Goal: Task Accomplishment & Management: Use online tool/utility

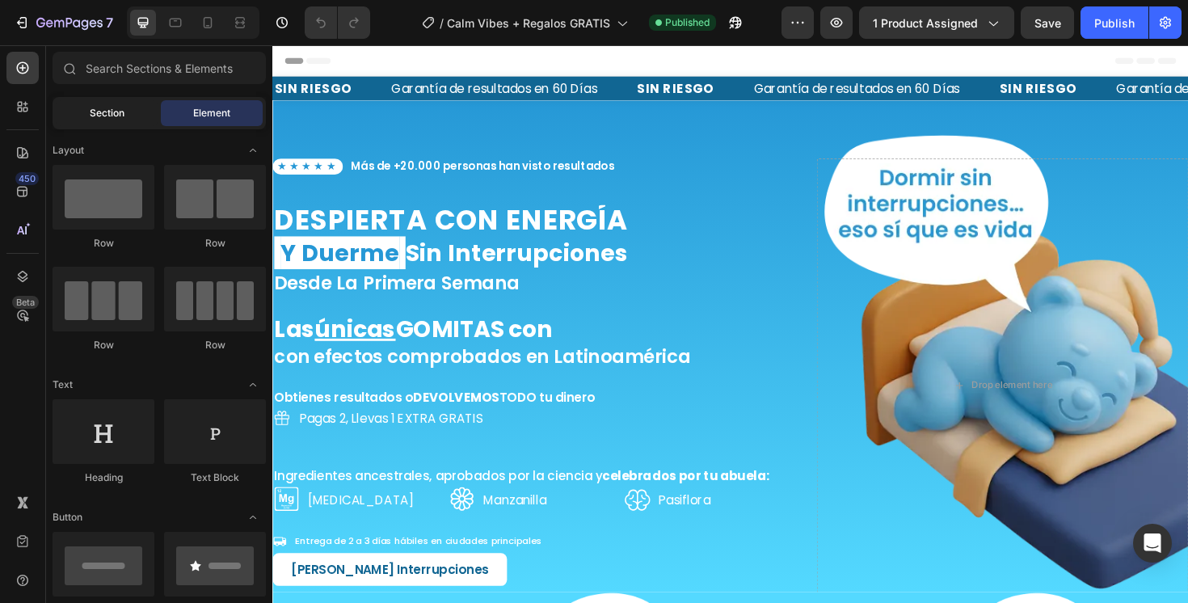
click at [110, 118] on span "Section" at bounding box center [107, 113] width 35 height 15
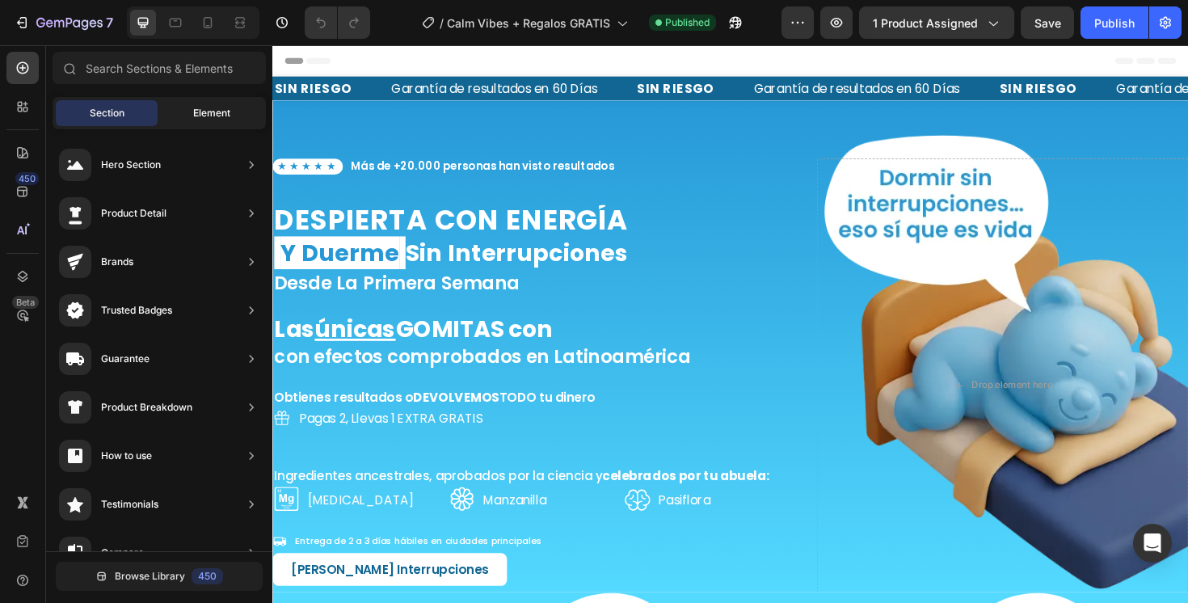
click at [188, 118] on div "Element" at bounding box center [212, 113] width 102 height 26
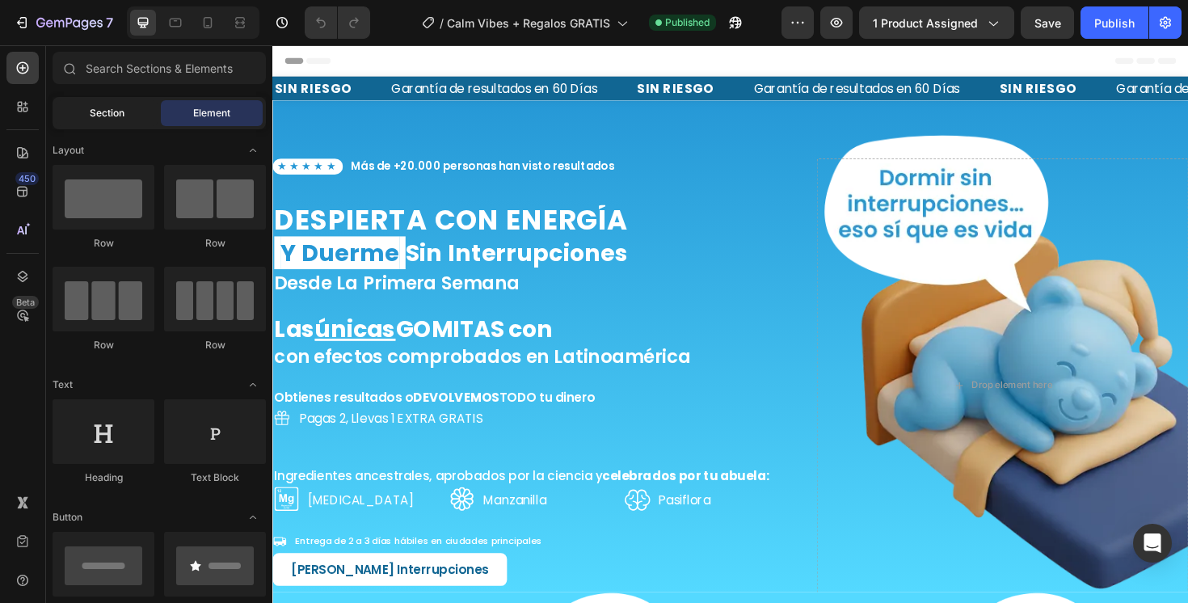
click at [121, 122] on div "Section" at bounding box center [107, 113] width 102 height 26
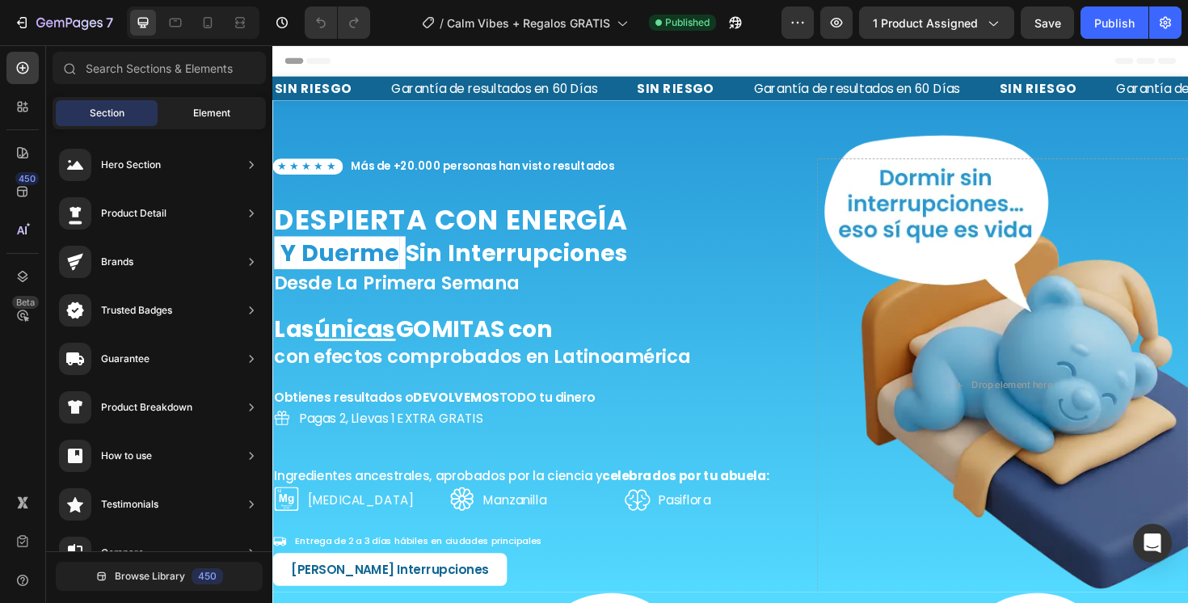
click at [193, 116] on span "Element" at bounding box center [211, 113] width 37 height 15
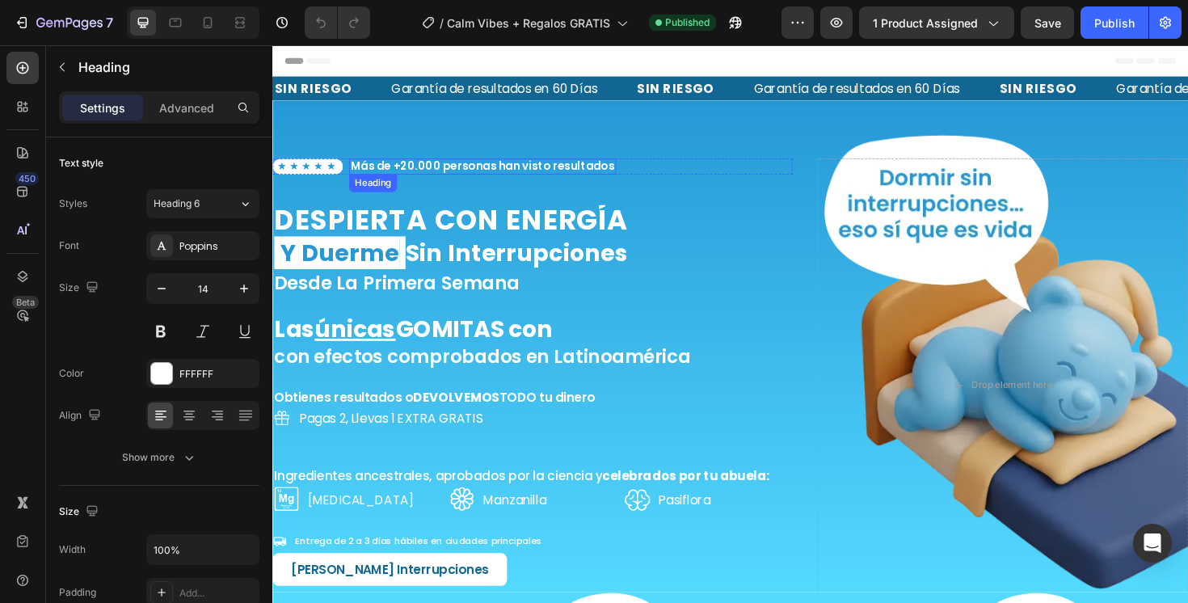
click at [513, 175] on h2 "Más de +20.000 personas han visto resultados" at bounding box center [494, 173] width 283 height 17
click at [312, 173] on p "★★★★★" at bounding box center [309, 173] width 65 height 14
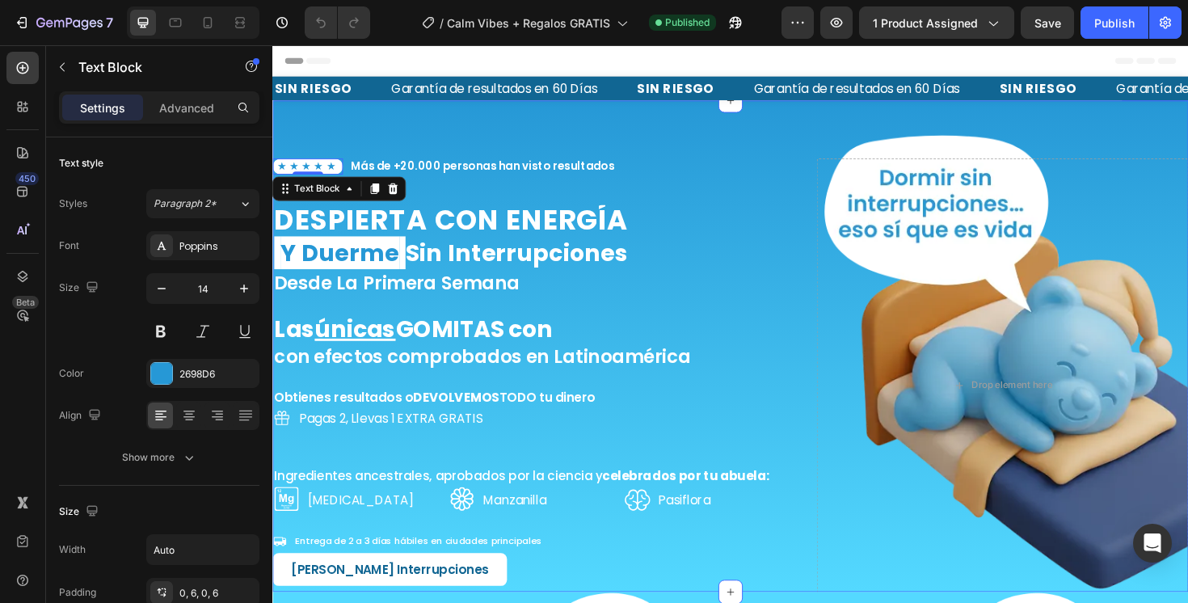
click at [343, 134] on div "★★★★★ Text Block 0 Más de +20.000 personas han visto resultados Heading Row Des…" at bounding box center [757, 372] width 970 height 504
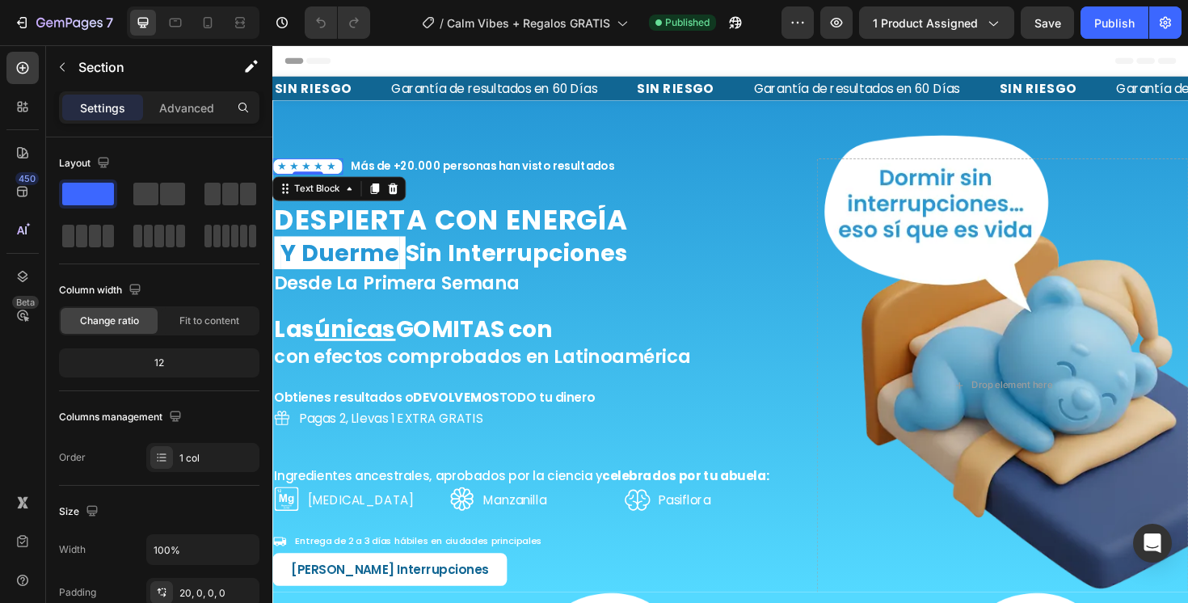
click at [308, 174] on p "★★★★★" at bounding box center [309, 173] width 65 height 14
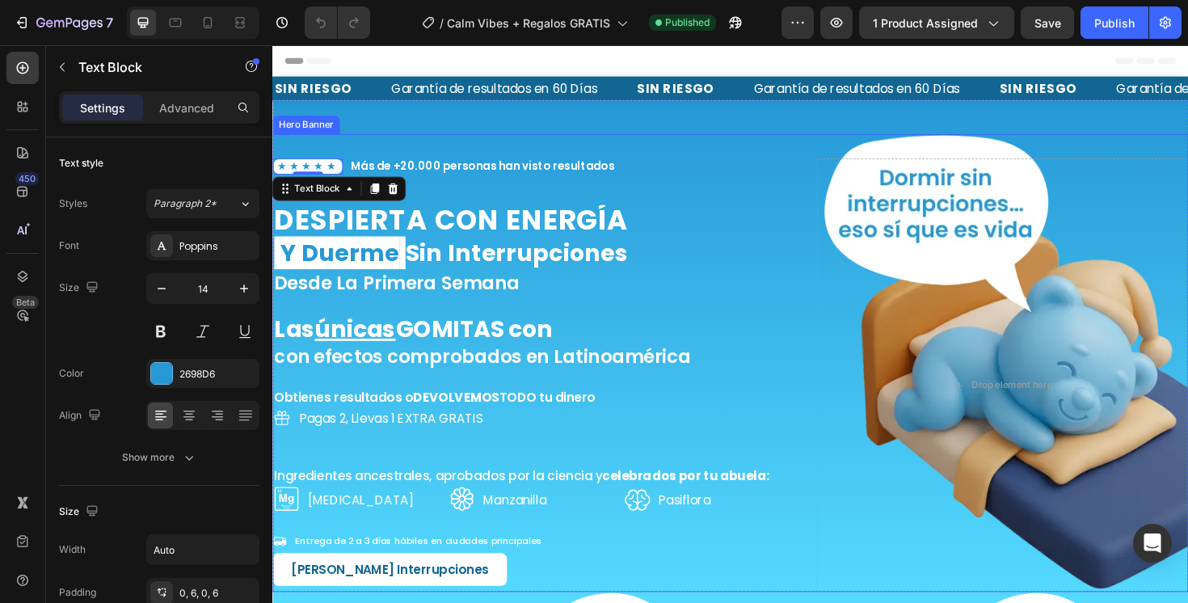
click at [332, 153] on div "★★★★★ Text Block 0 Más de +20.000 personas han visto resultados Heading Row Des…" at bounding box center [757, 405] width 970 height 532
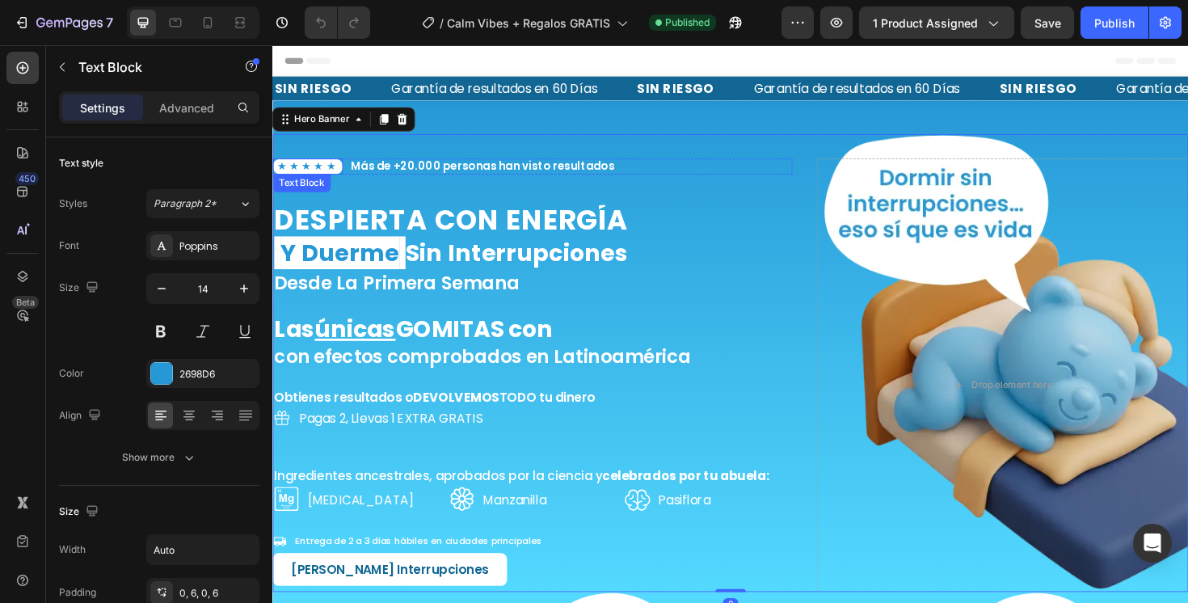
click at [320, 174] on p "★★★★★" at bounding box center [309, 173] width 65 height 14
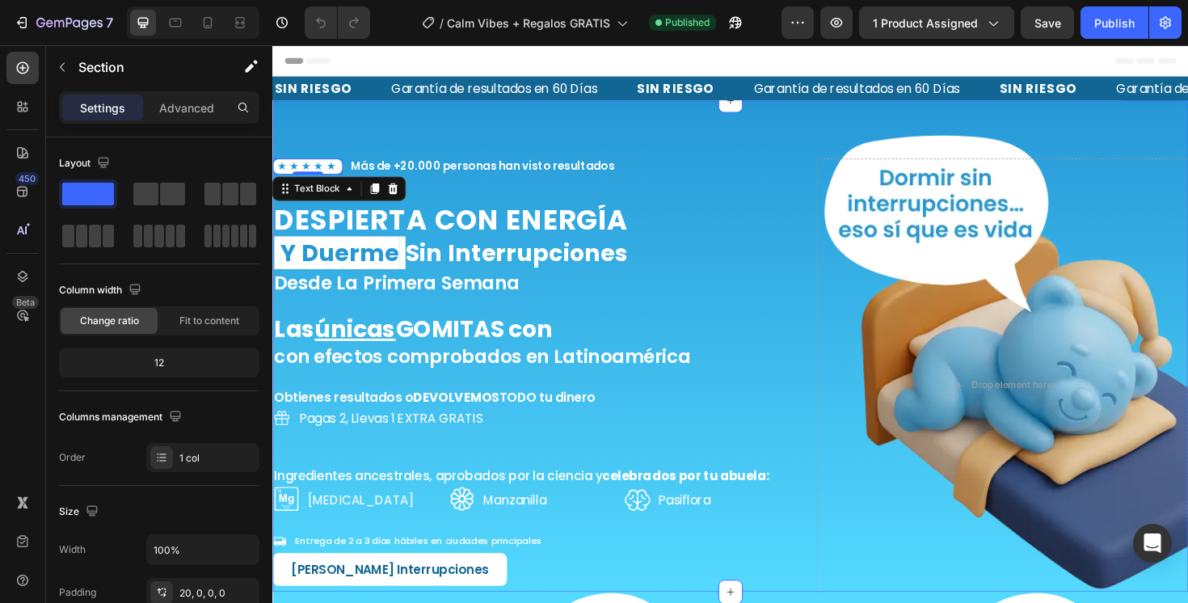
click at [705, 128] on div "★★★★★ Text Block 0 Más de +20.000 personas han visto resultados Heading Row Des…" at bounding box center [757, 372] width 970 height 504
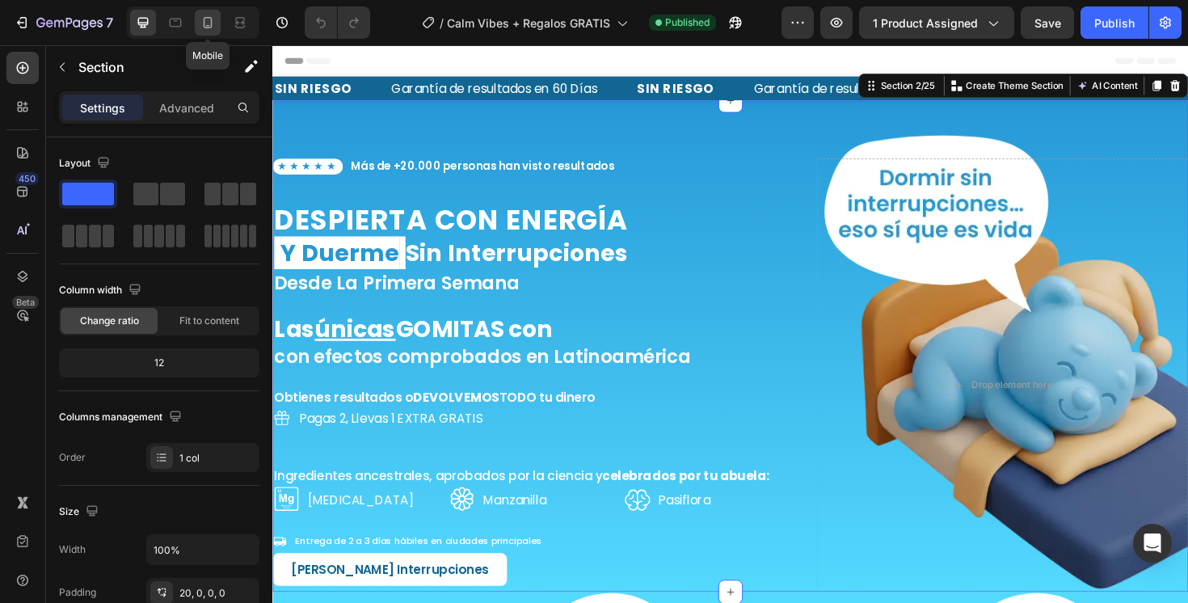
click at [204, 24] on icon at bounding box center [208, 23] width 16 height 16
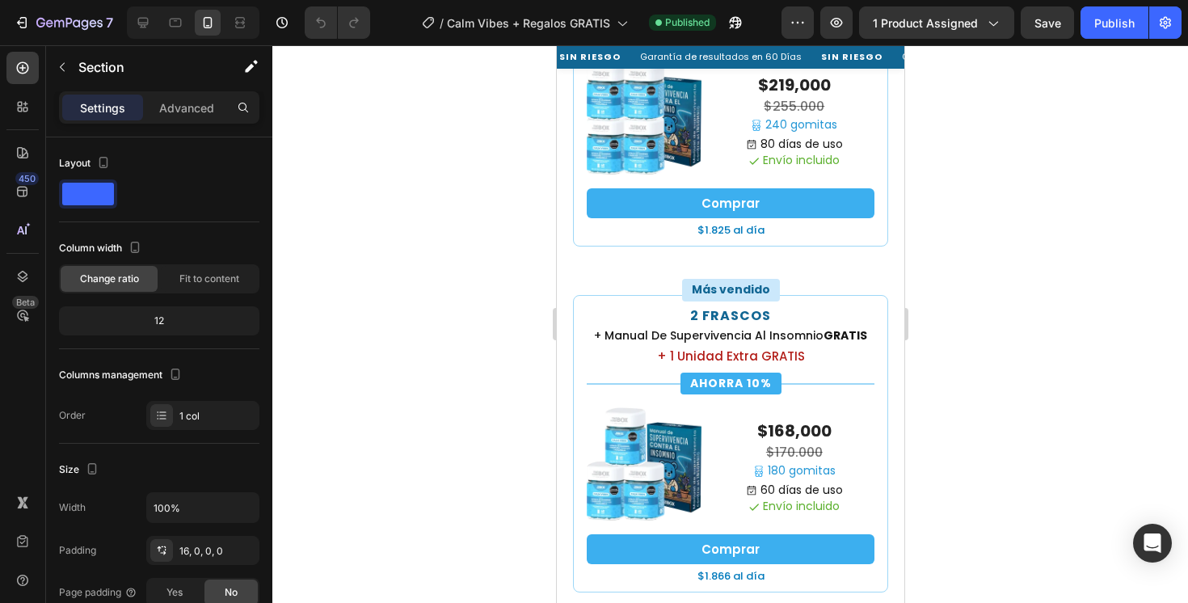
scroll to position [785, 0]
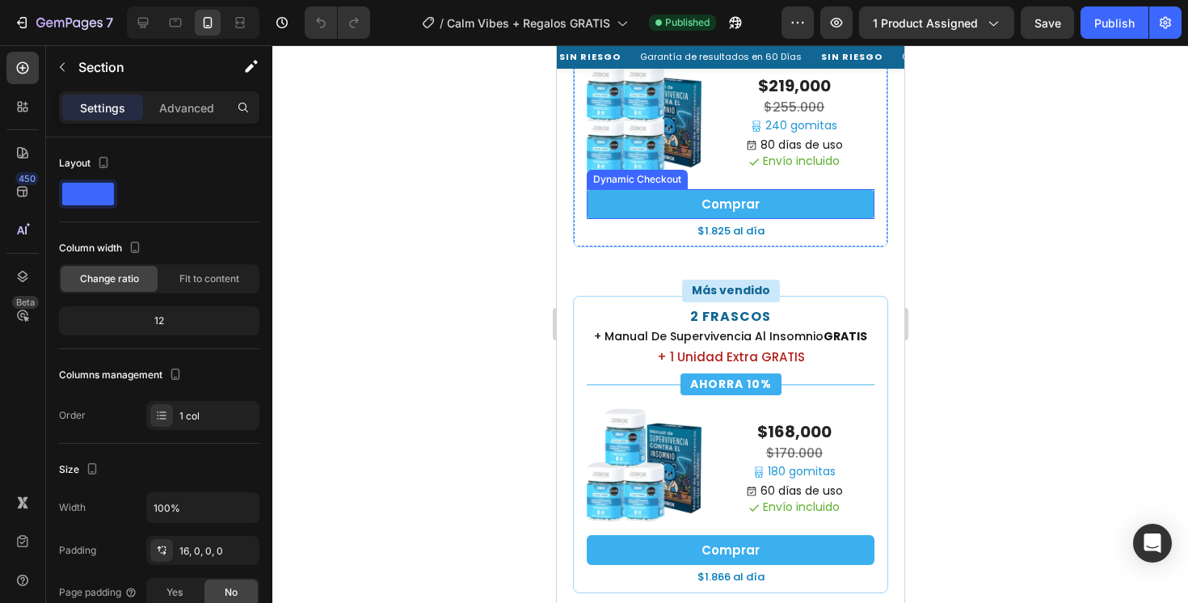
click at [642, 150] on img at bounding box center [643, 118] width 115 height 115
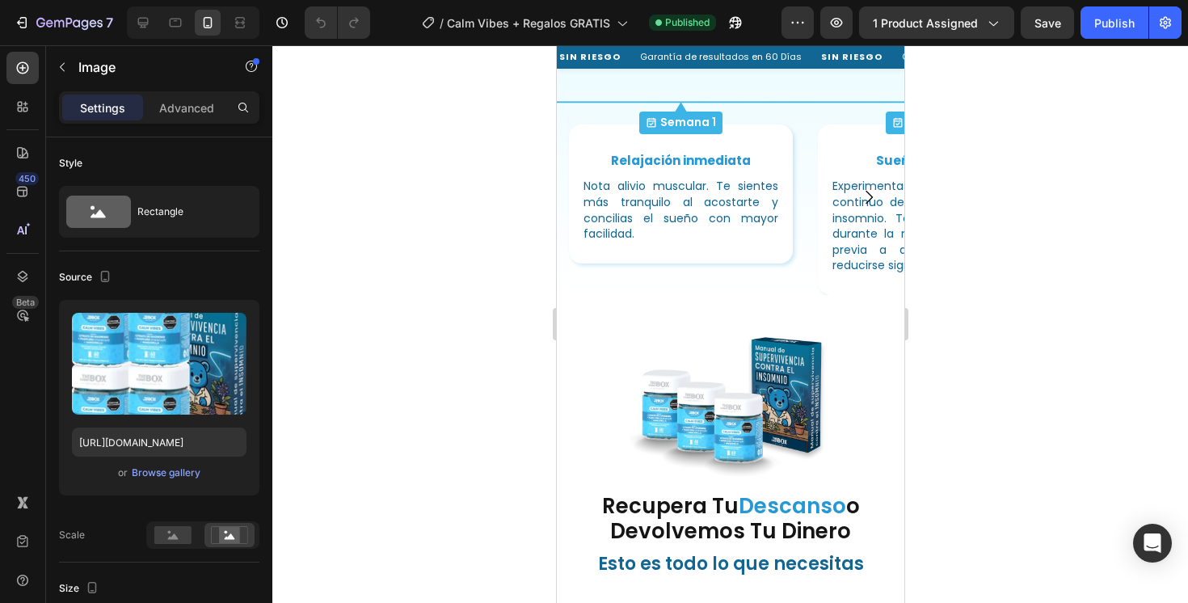
scroll to position [2308, 0]
